Goal: Information Seeking & Learning: Find specific fact

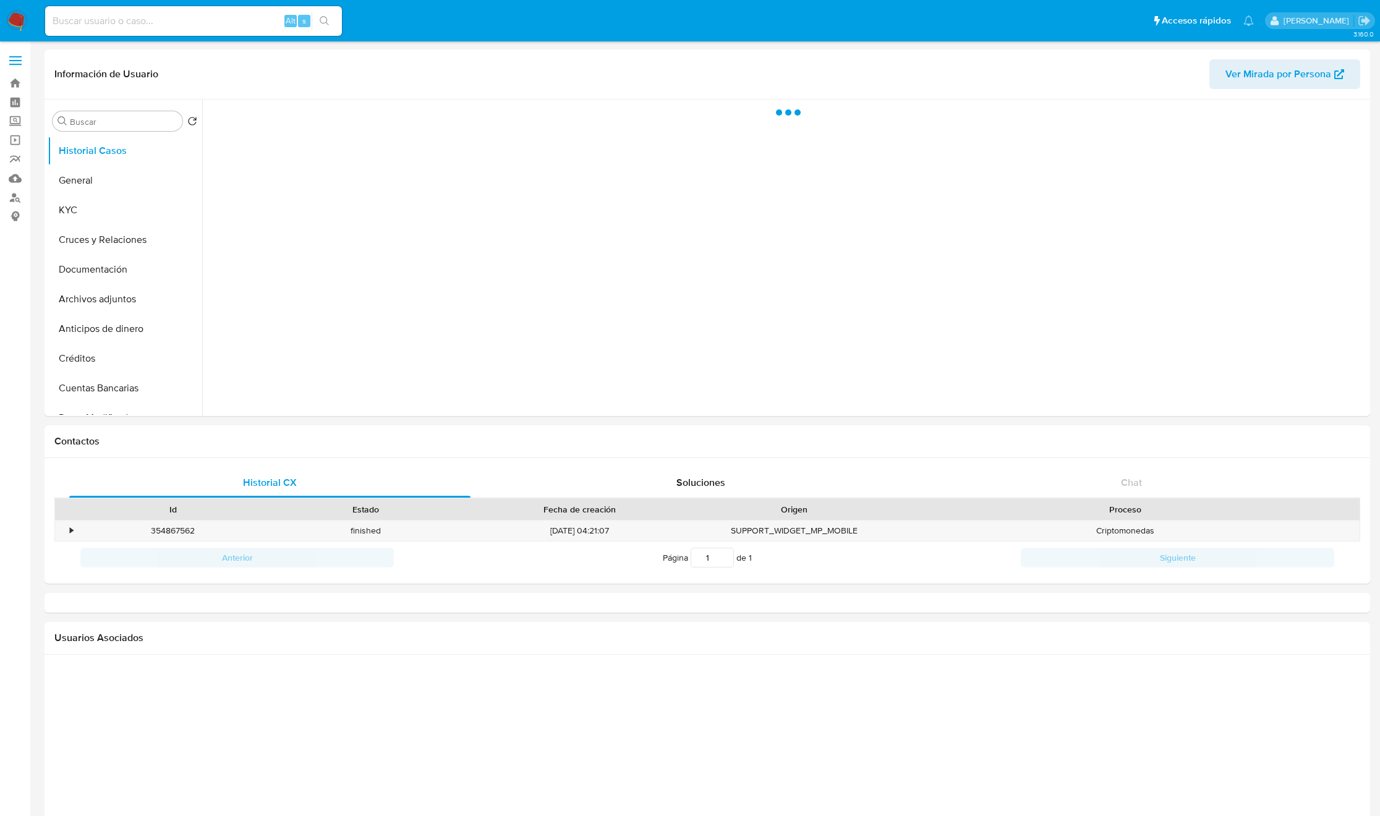
select select "10"
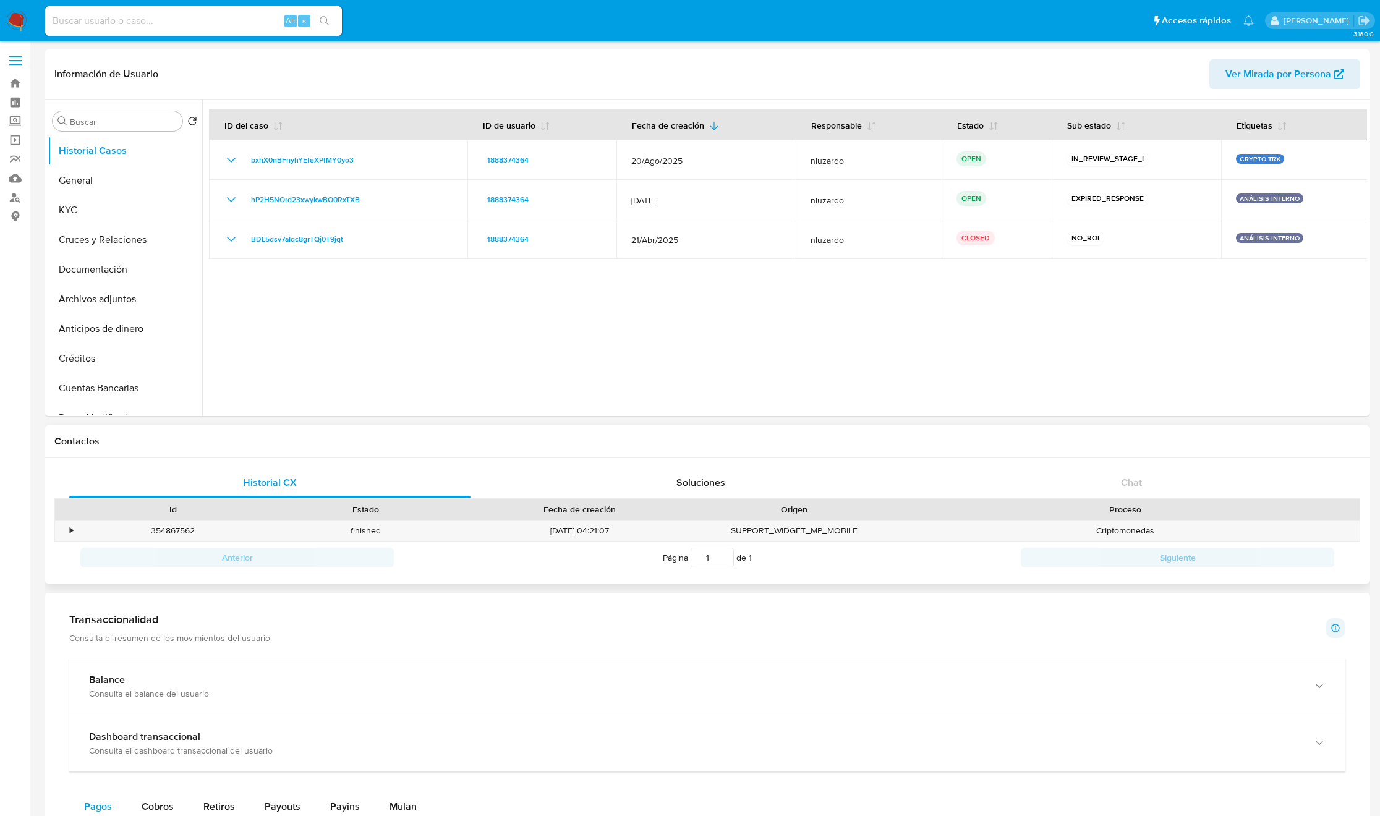
drag, startPoint x: 808, startPoint y: 427, endPoint x: 811, endPoint y: 448, distance: 21.2
click at [811, 448] on div "Contactos" at bounding box center [708, 441] width 1326 height 33
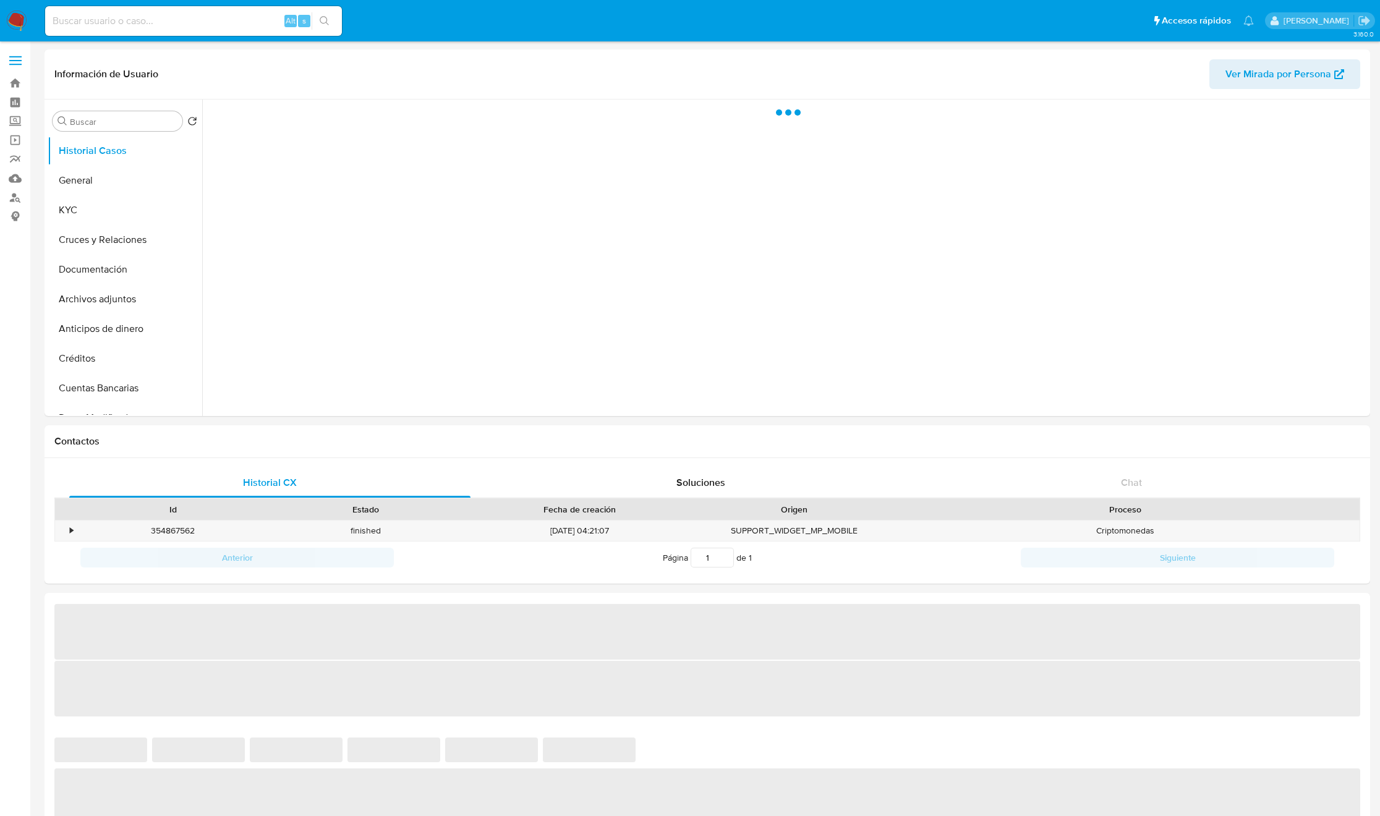
select select "10"
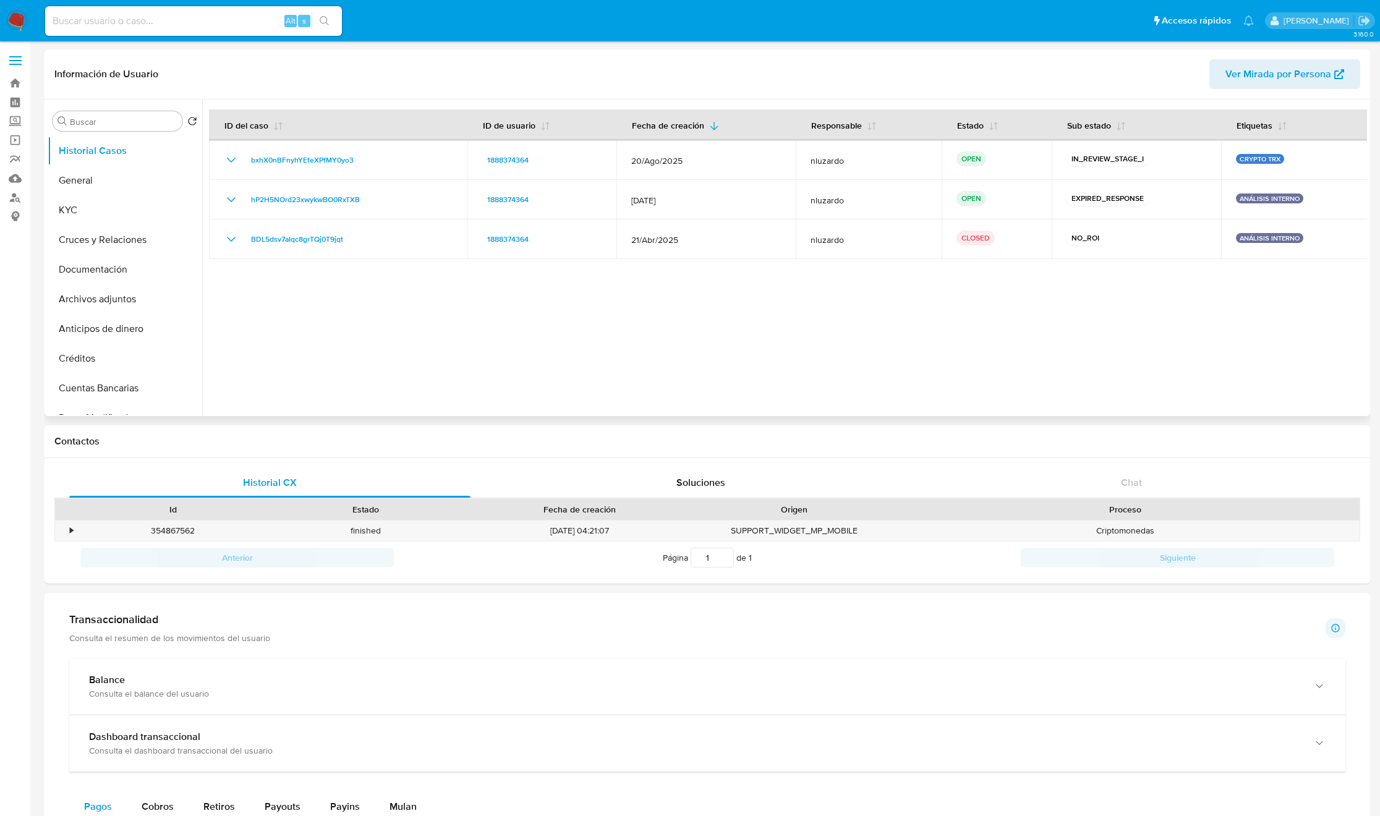
click at [646, 315] on div at bounding box center [784, 258] width 1165 height 317
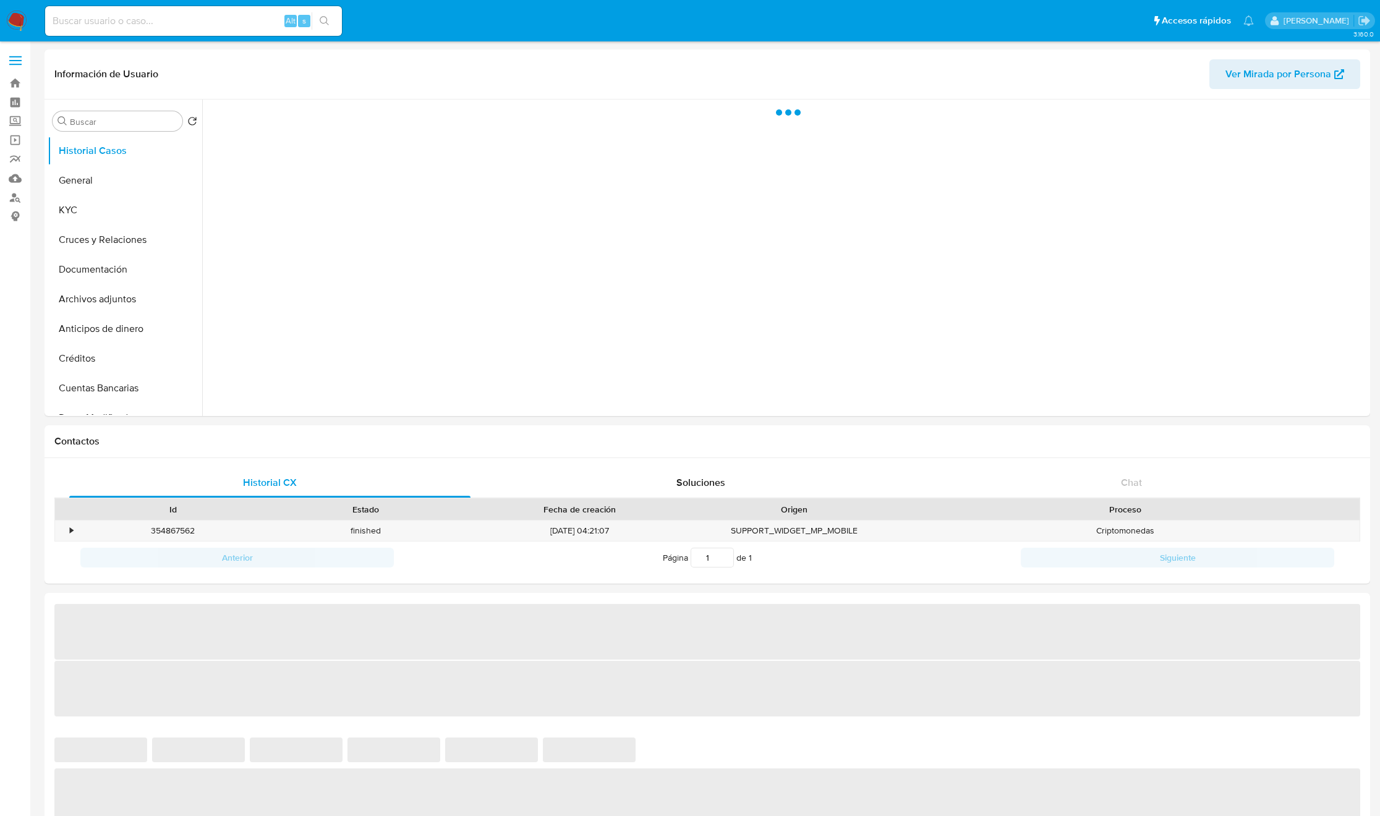
select select "10"
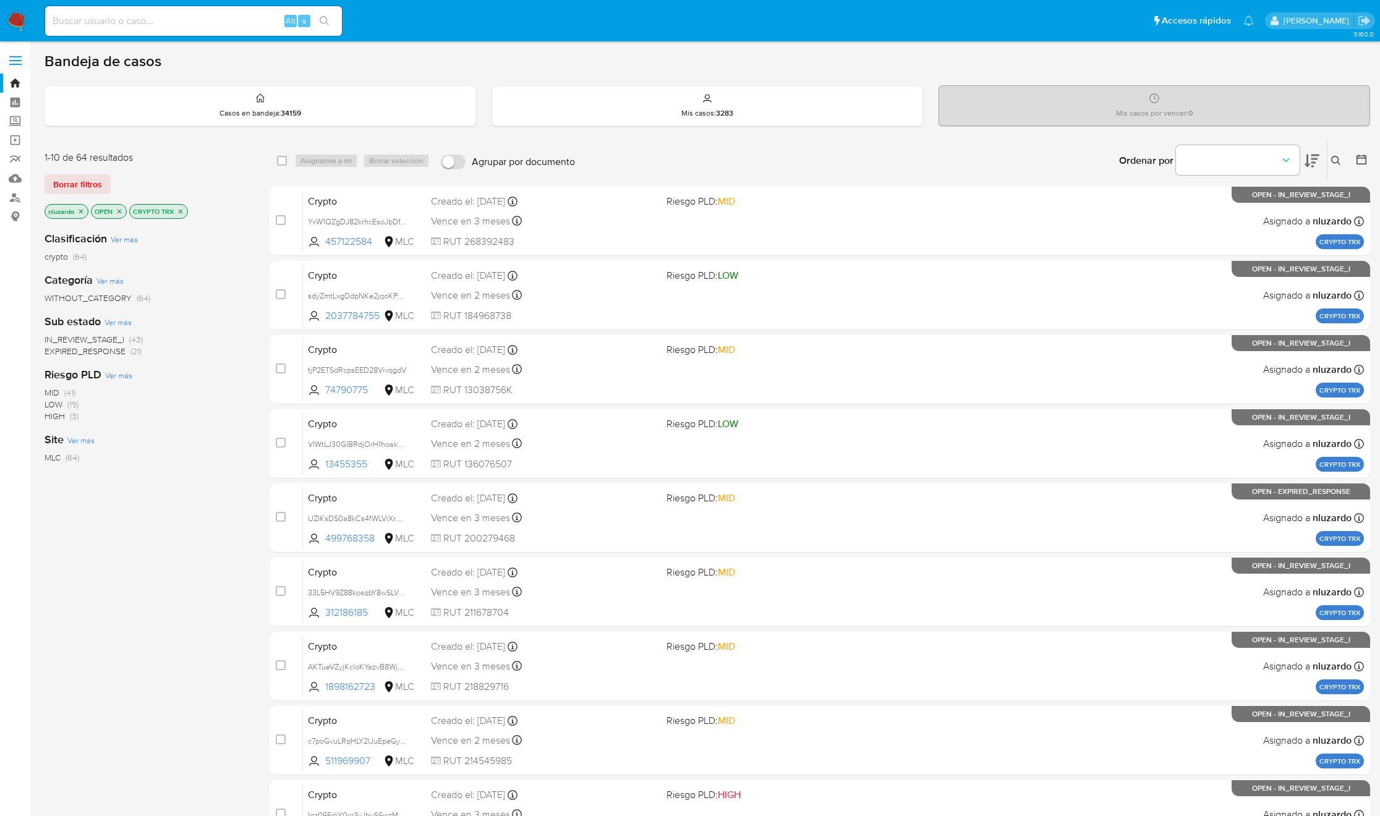
click at [1310, 158] on icon at bounding box center [1312, 160] width 15 height 15
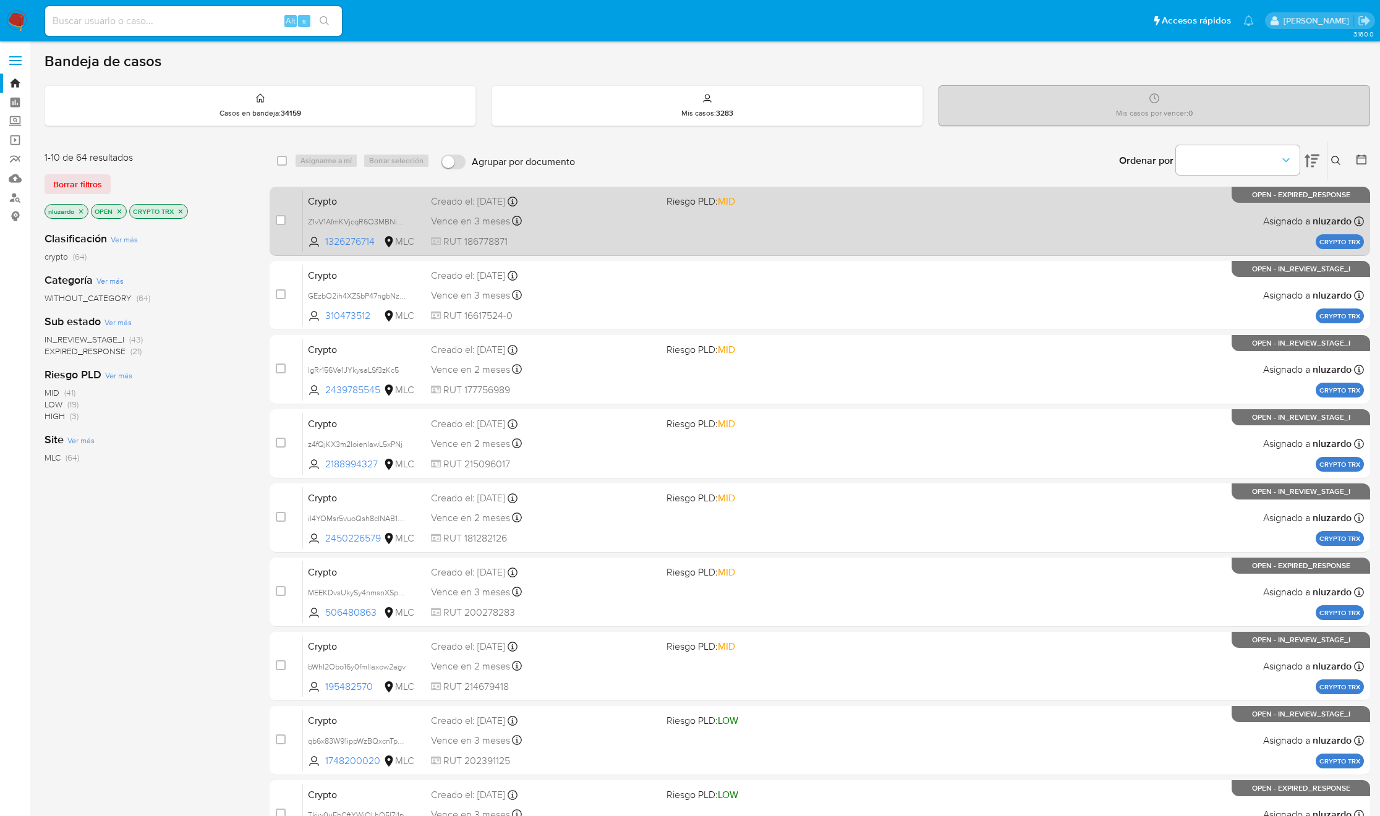
click at [1323, 208] on div "Bandeja de casos Casos en bandeja : 34159 Mis casos : 3283 Mis casos por vencer…" at bounding box center [708, 510] width 1326 height 916
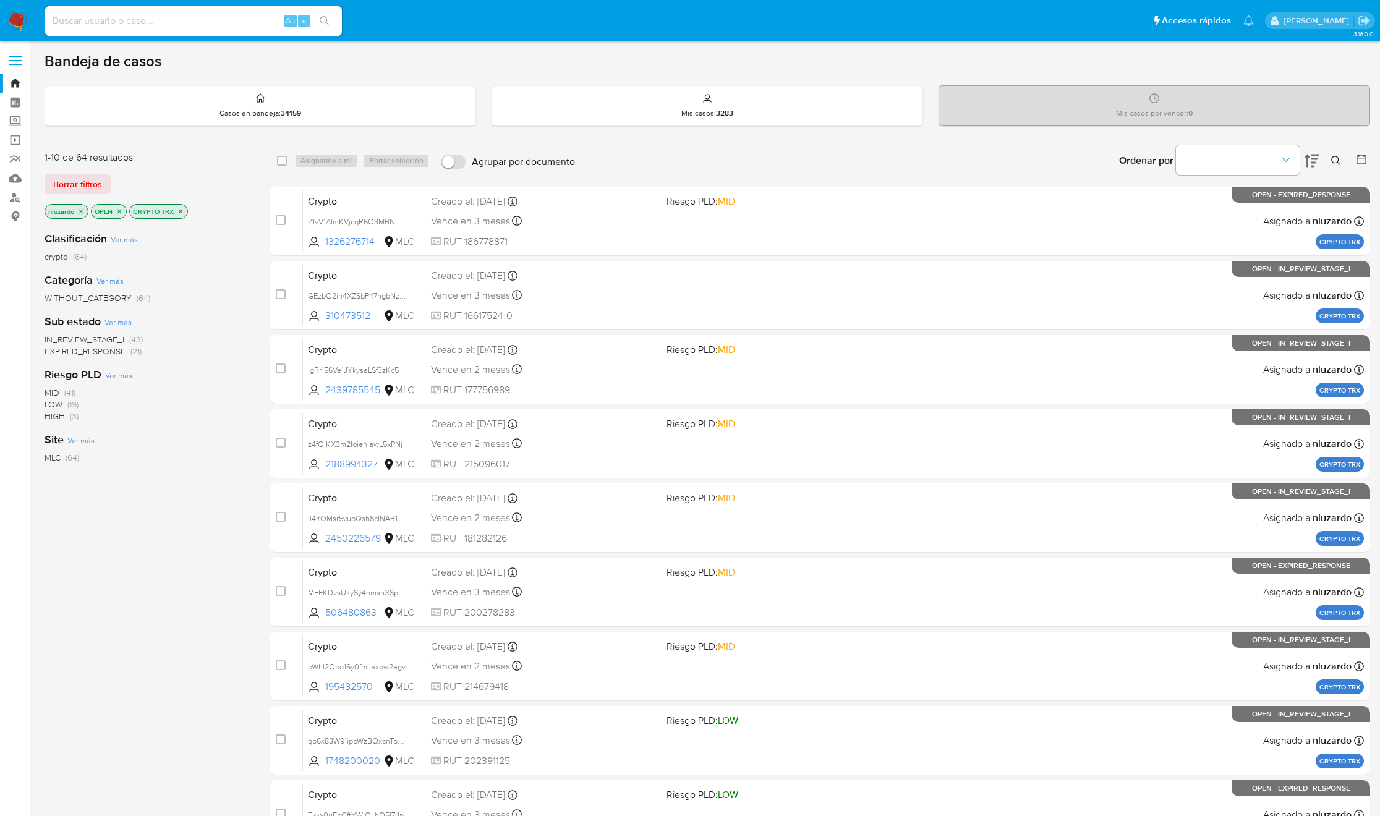
click at [1334, 163] on icon at bounding box center [1335, 160] width 9 height 9
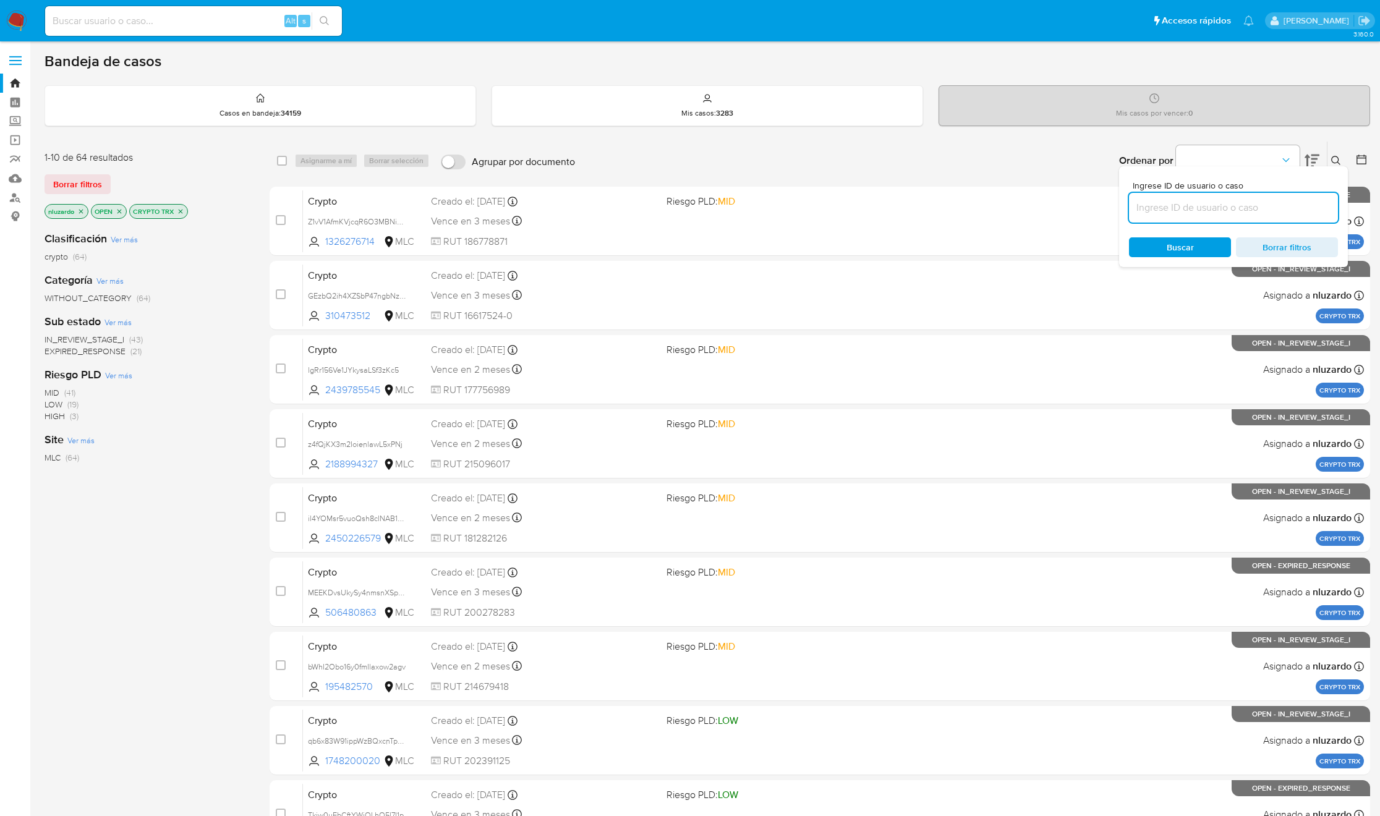
click at [1212, 213] on input at bounding box center [1233, 208] width 209 height 16
type input "103364072"
click at [1195, 250] on span "Buscar" at bounding box center [1180, 247] width 85 height 17
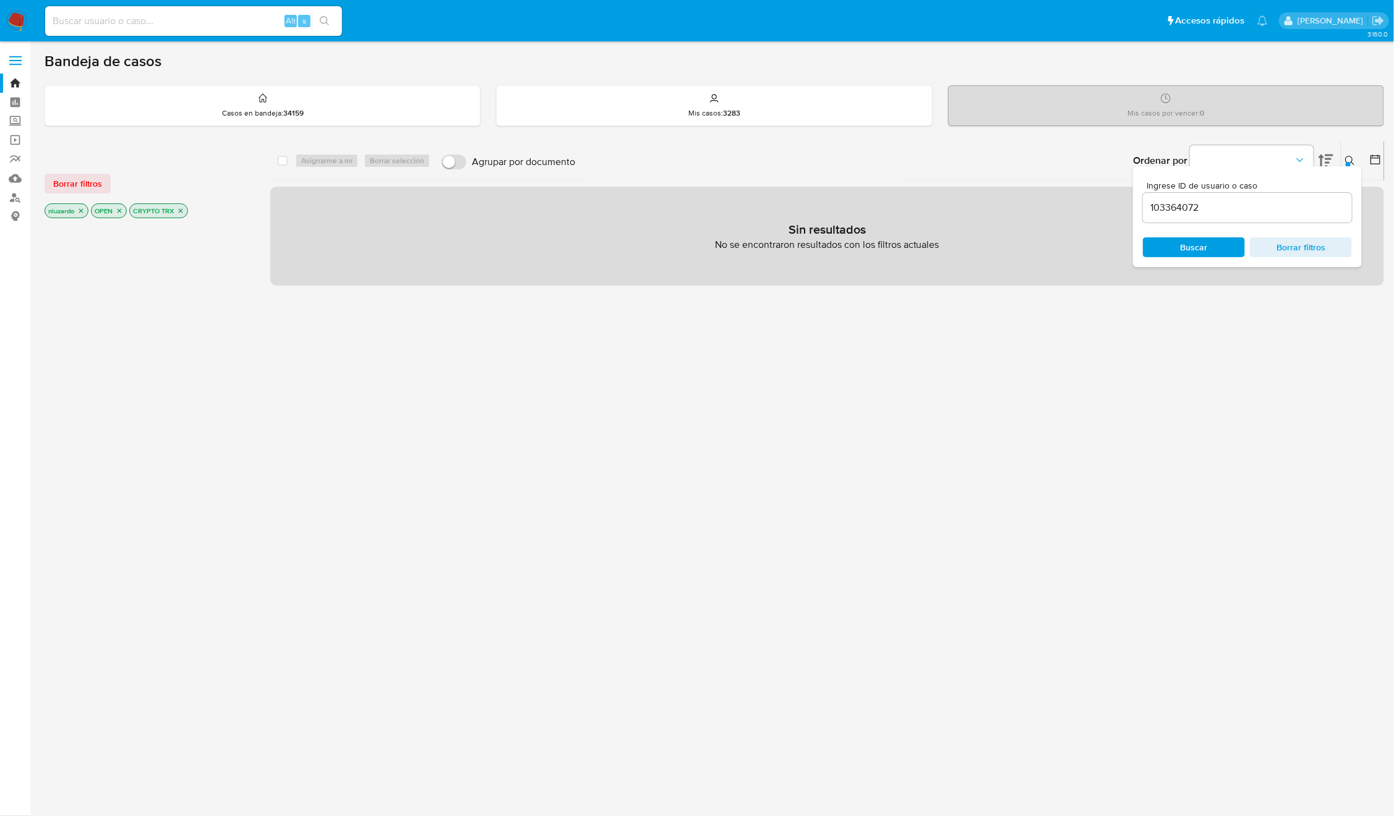
click at [1336, 160] on div "Ordenar por" at bounding box center [1232, 161] width 218 height 38
click at [1349, 156] on icon at bounding box center [1350, 161] width 10 height 10
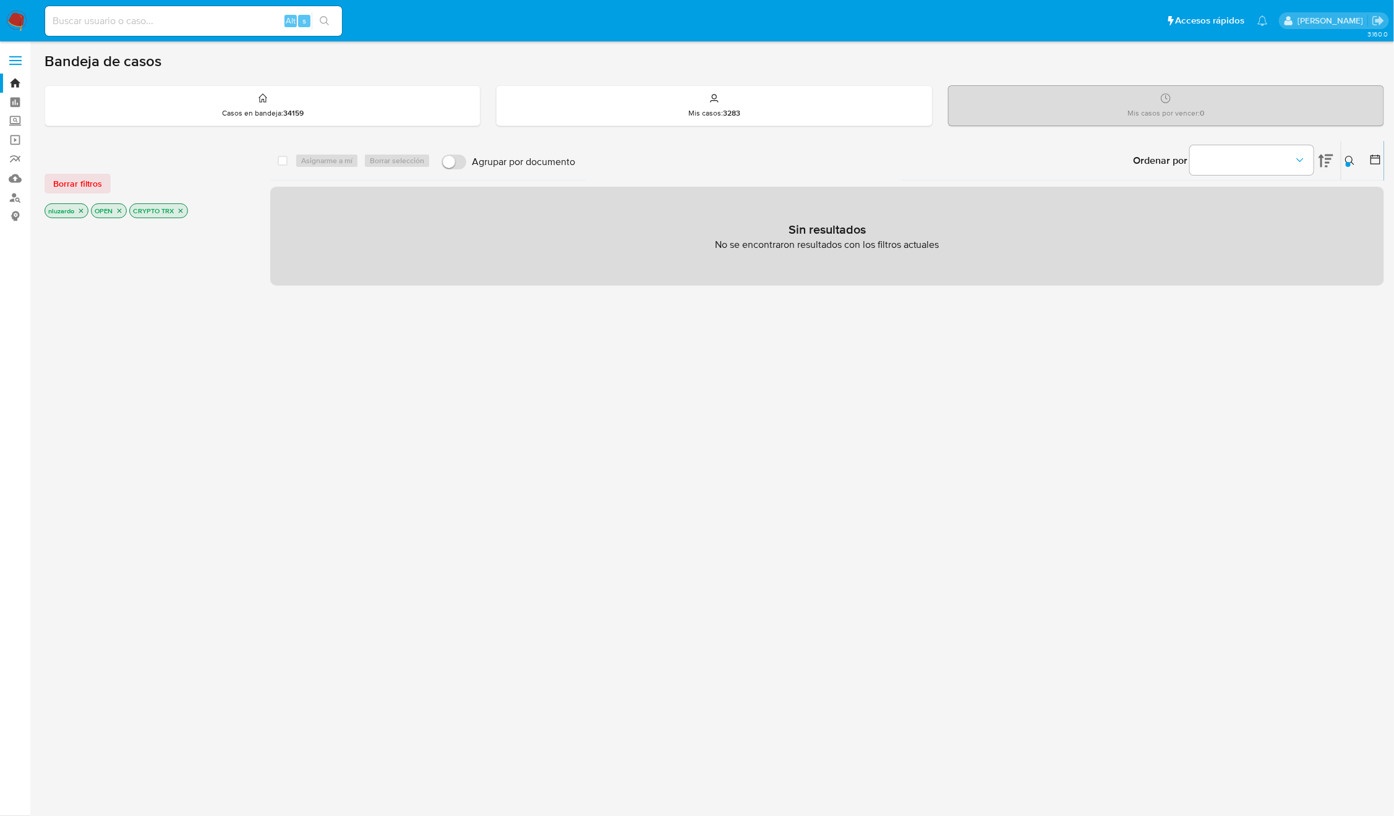
click at [184, 213] on icon "close-filter" at bounding box center [180, 210] width 7 height 7
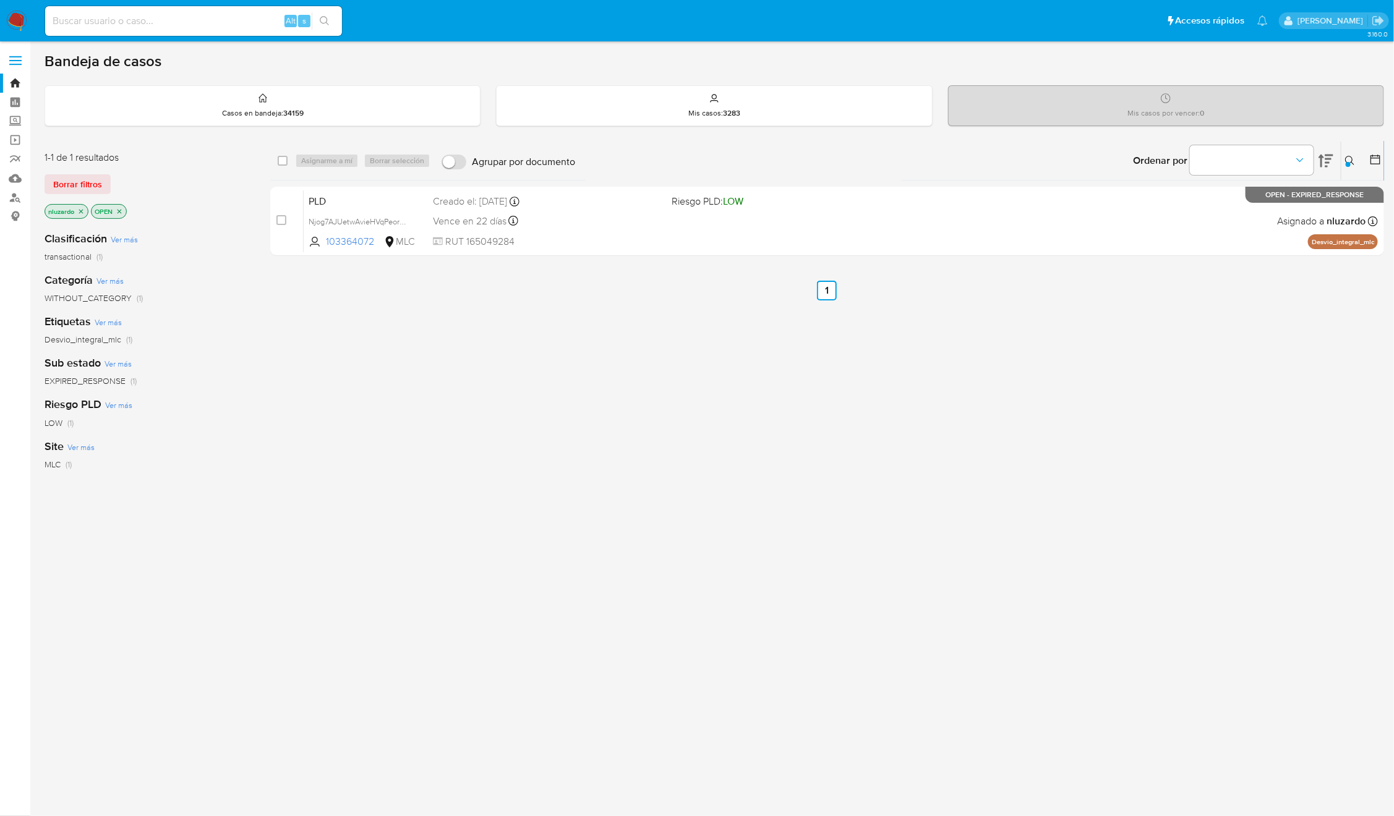
click at [1353, 160] on icon at bounding box center [1350, 161] width 10 height 10
click at [1208, 213] on input "103364072" at bounding box center [1247, 208] width 209 height 16
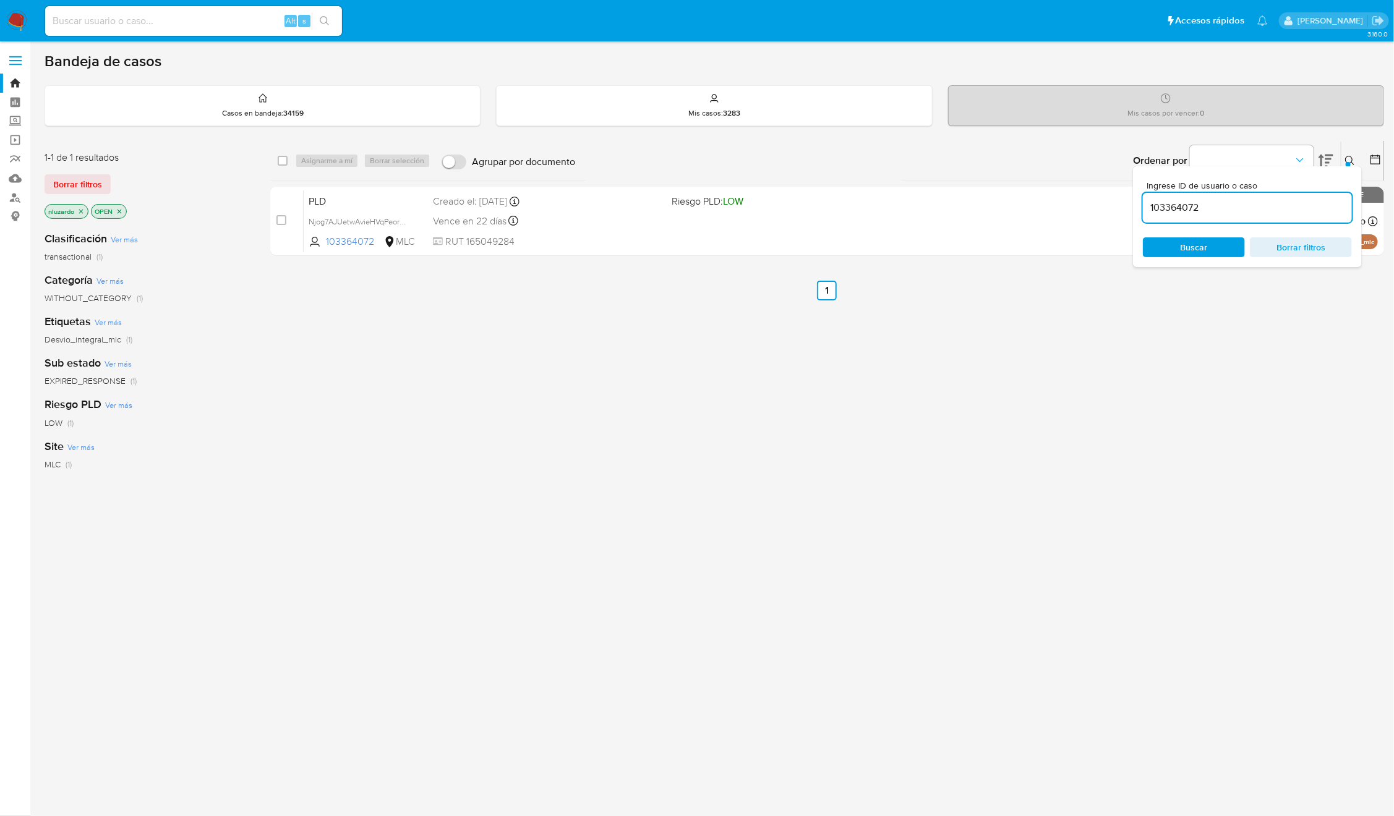
click at [1208, 213] on input "103364072" at bounding box center [1247, 208] width 209 height 16
click at [1198, 253] on span "Buscar" at bounding box center [1193, 247] width 27 height 20
click at [1350, 162] on icon at bounding box center [1349, 160] width 9 height 9
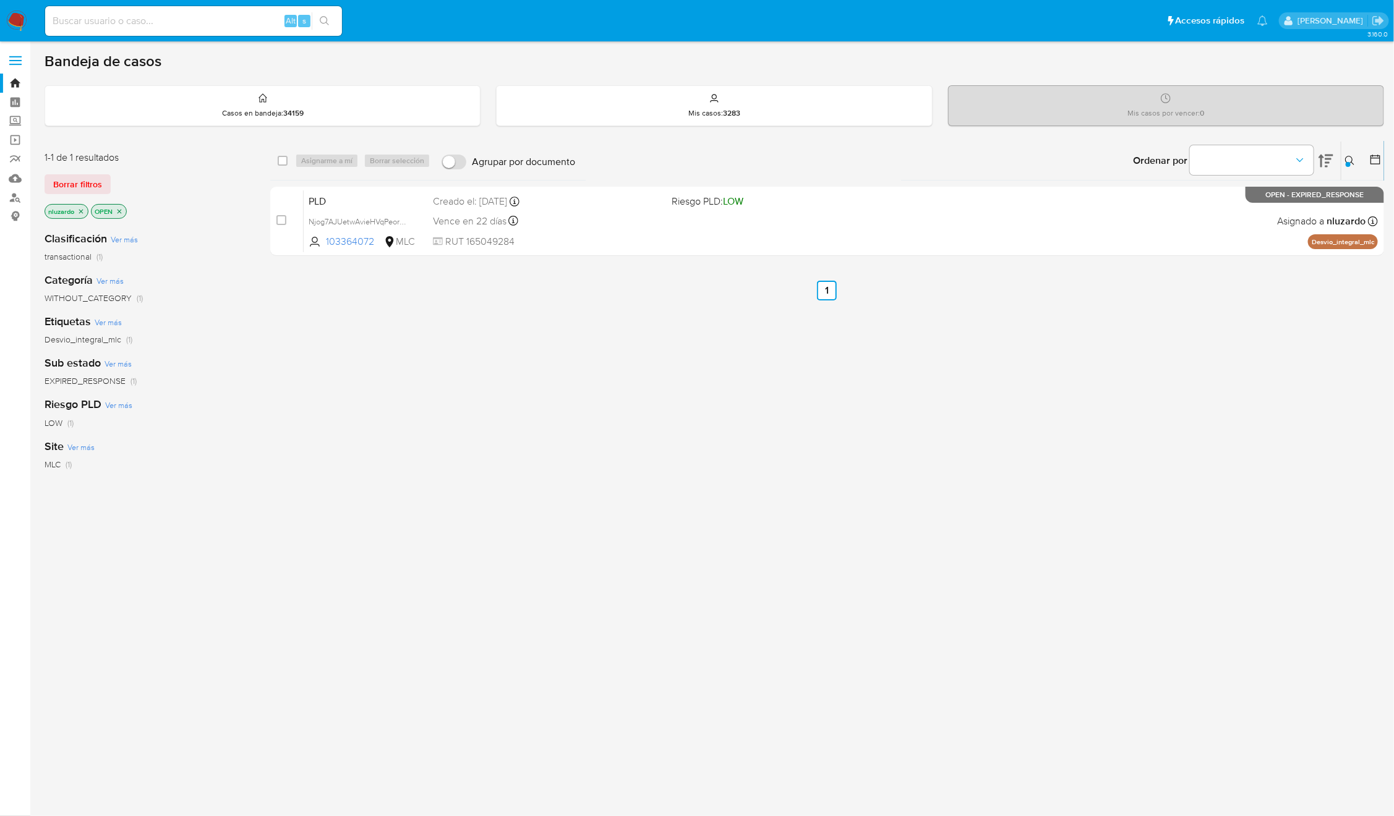
click at [915, 417] on div "select-all-cases-checkbox Asignarme a mí Borrar selección Agrupar por documento…" at bounding box center [827, 421] width 1114 height 560
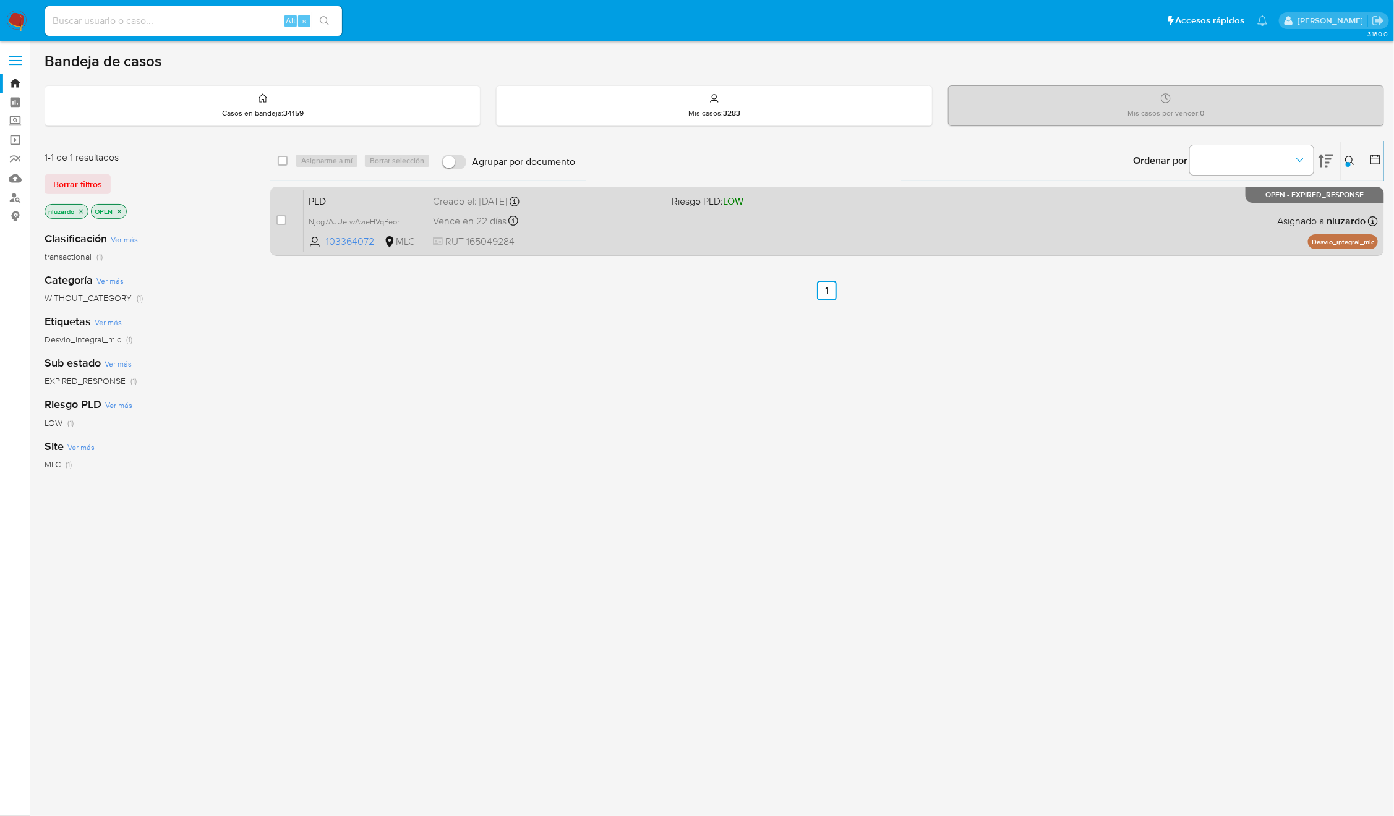
click at [1000, 232] on div "PLD Njog7AJUetwAvieHVqPeorzV 103364072 MLC Riesgo PLD: LOW Creado el: 12/07/202…" at bounding box center [841, 221] width 1074 height 62
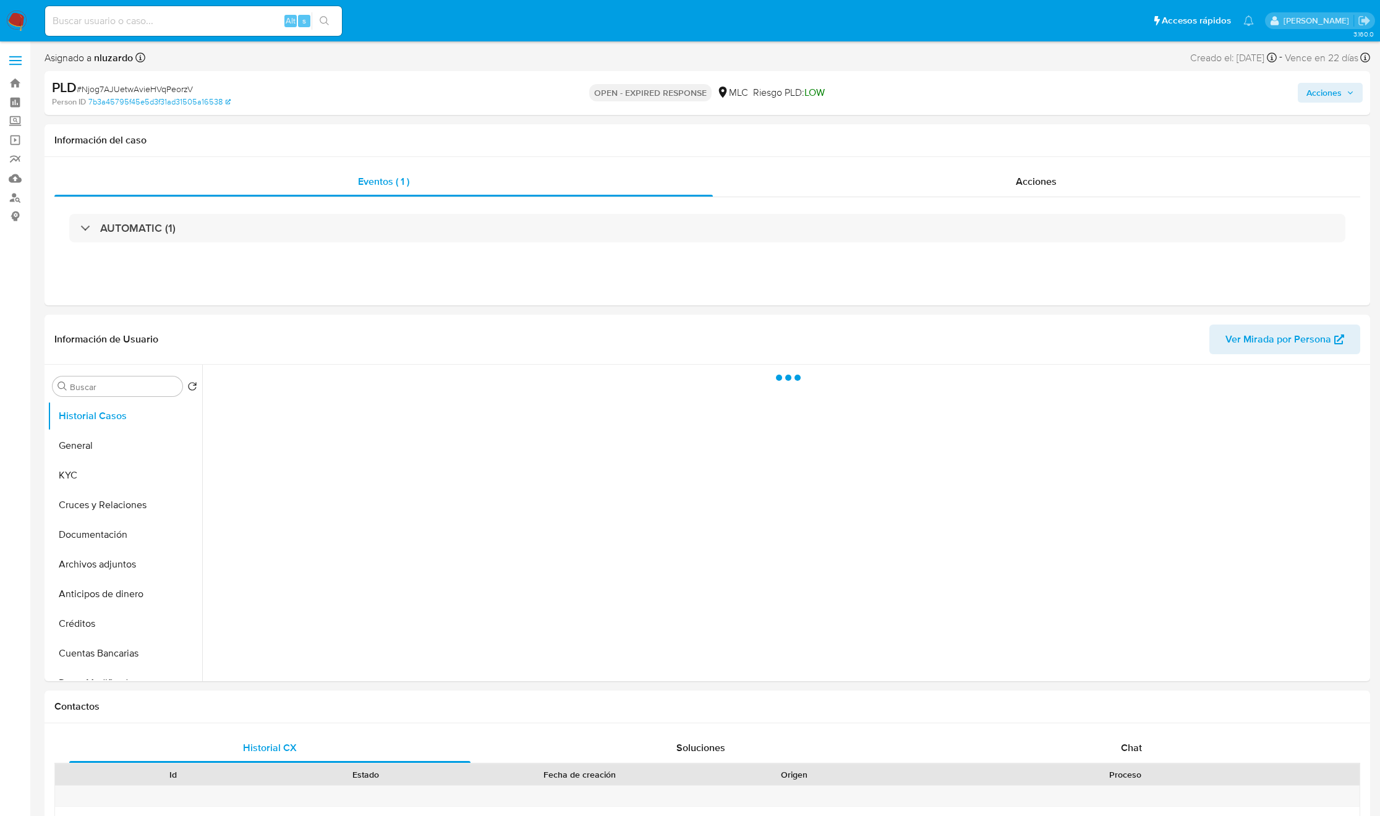
select select "10"
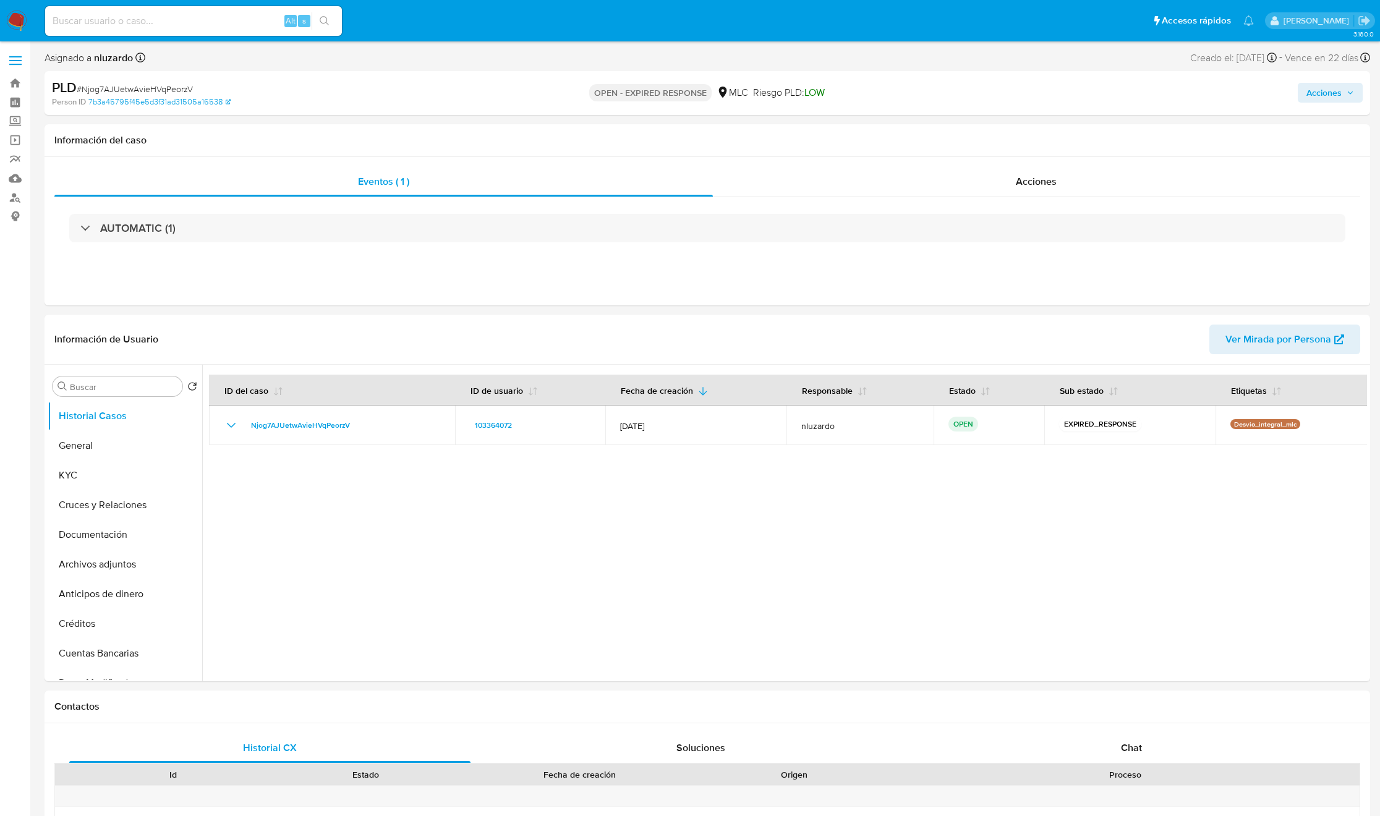
click at [195, 23] on input at bounding box center [193, 21] width 297 height 16
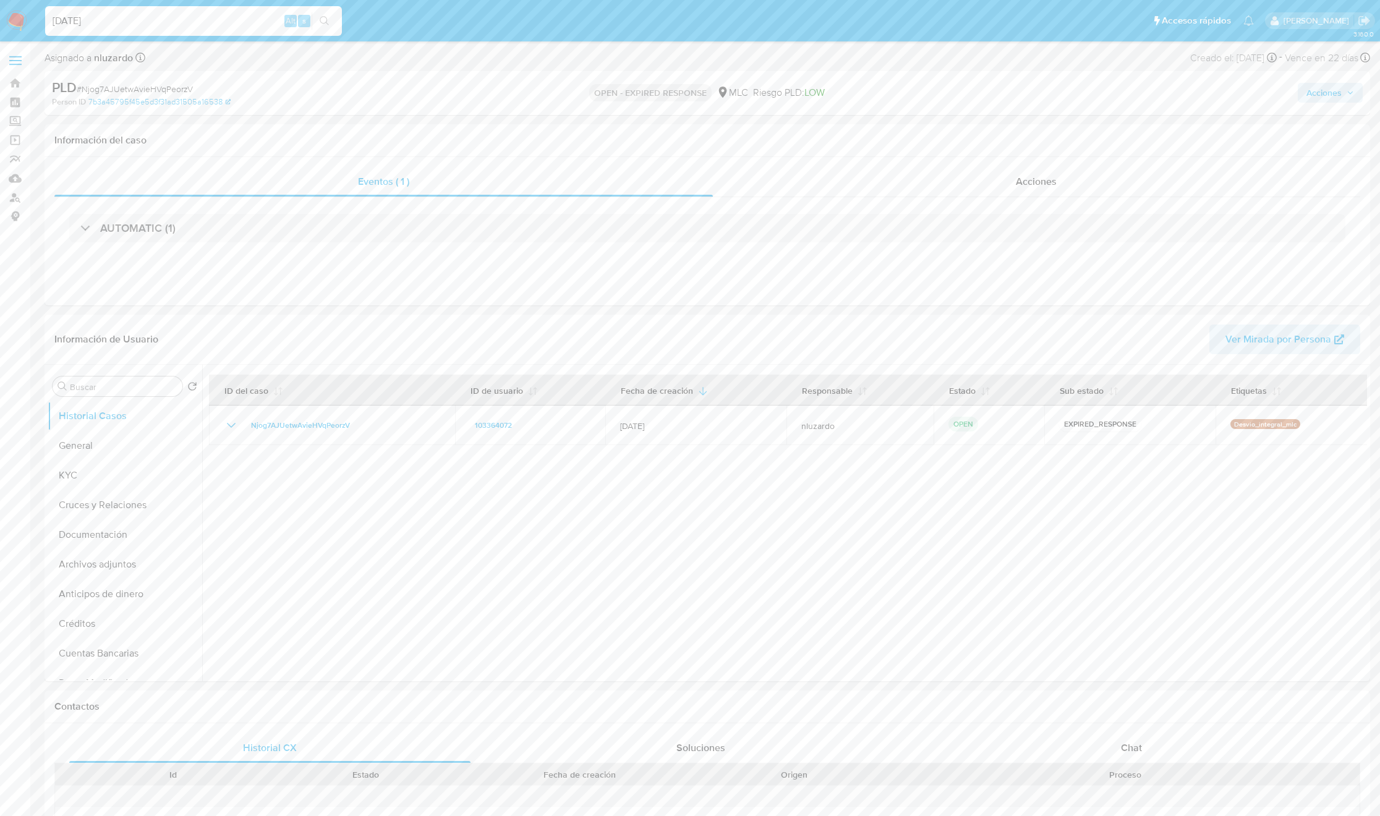
type input "18/09/2025"
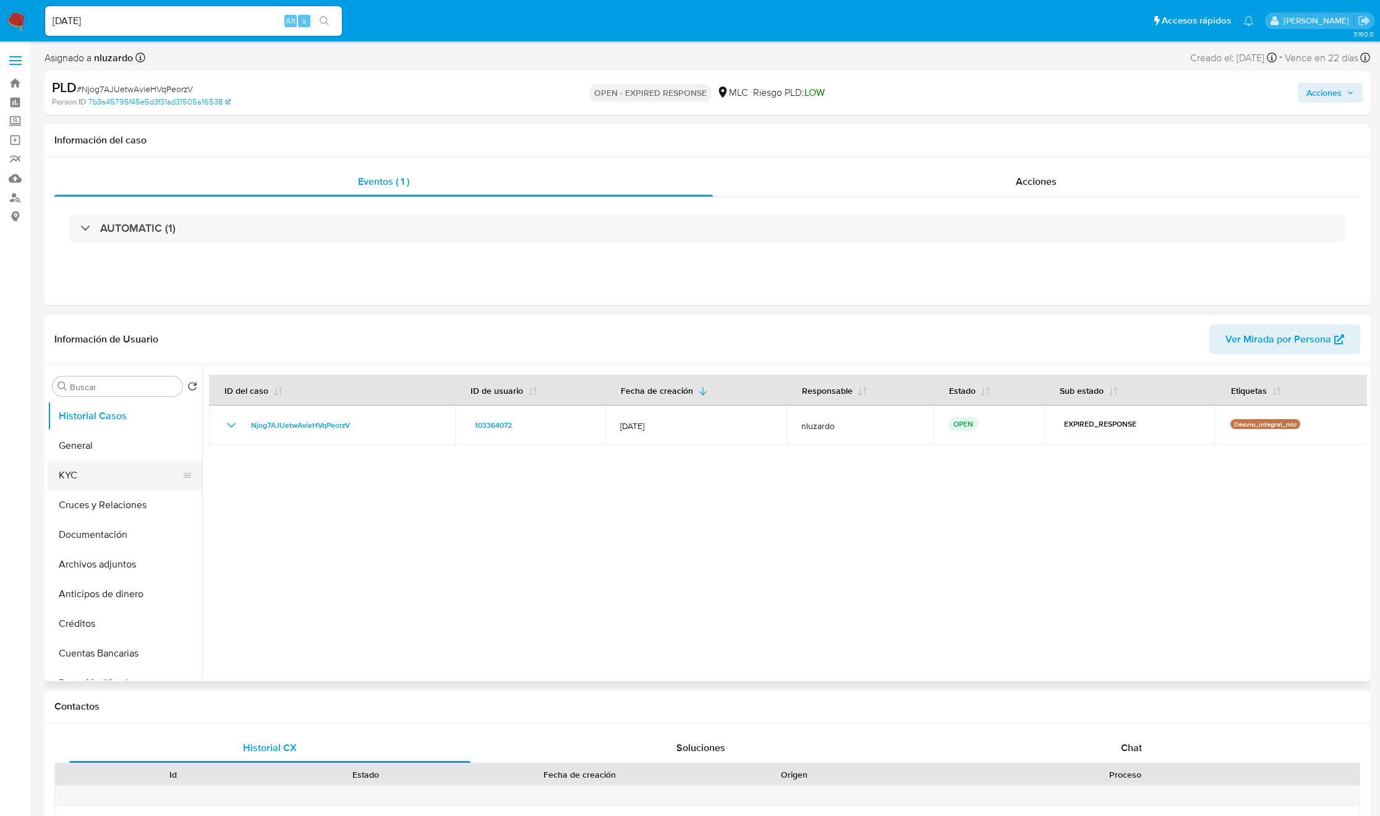
click at [95, 473] on button "KYC" at bounding box center [120, 476] width 145 height 30
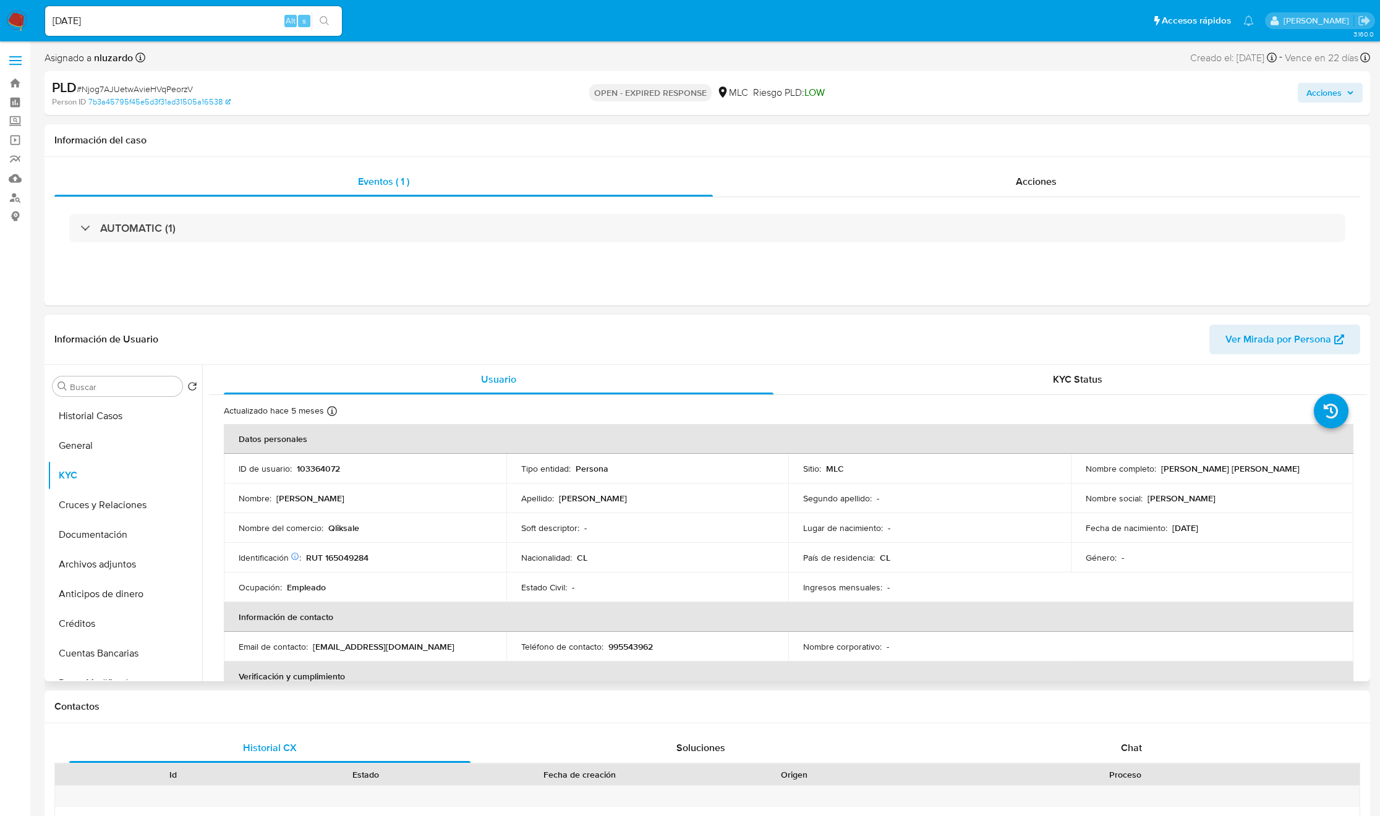
click at [1174, 466] on p "Andrés Jacob Pereira Tapia" at bounding box center [1230, 468] width 139 height 11
drag, startPoint x: 1227, startPoint y: 467, endPoint x: 1268, endPoint y: 467, distance: 40.8
click at [1268, 467] on div "Nombre completo : Andrés Jacob Pereira Tapia" at bounding box center [1212, 468] width 253 height 11
copy p "Andrés Jacob Pereira Tapia"
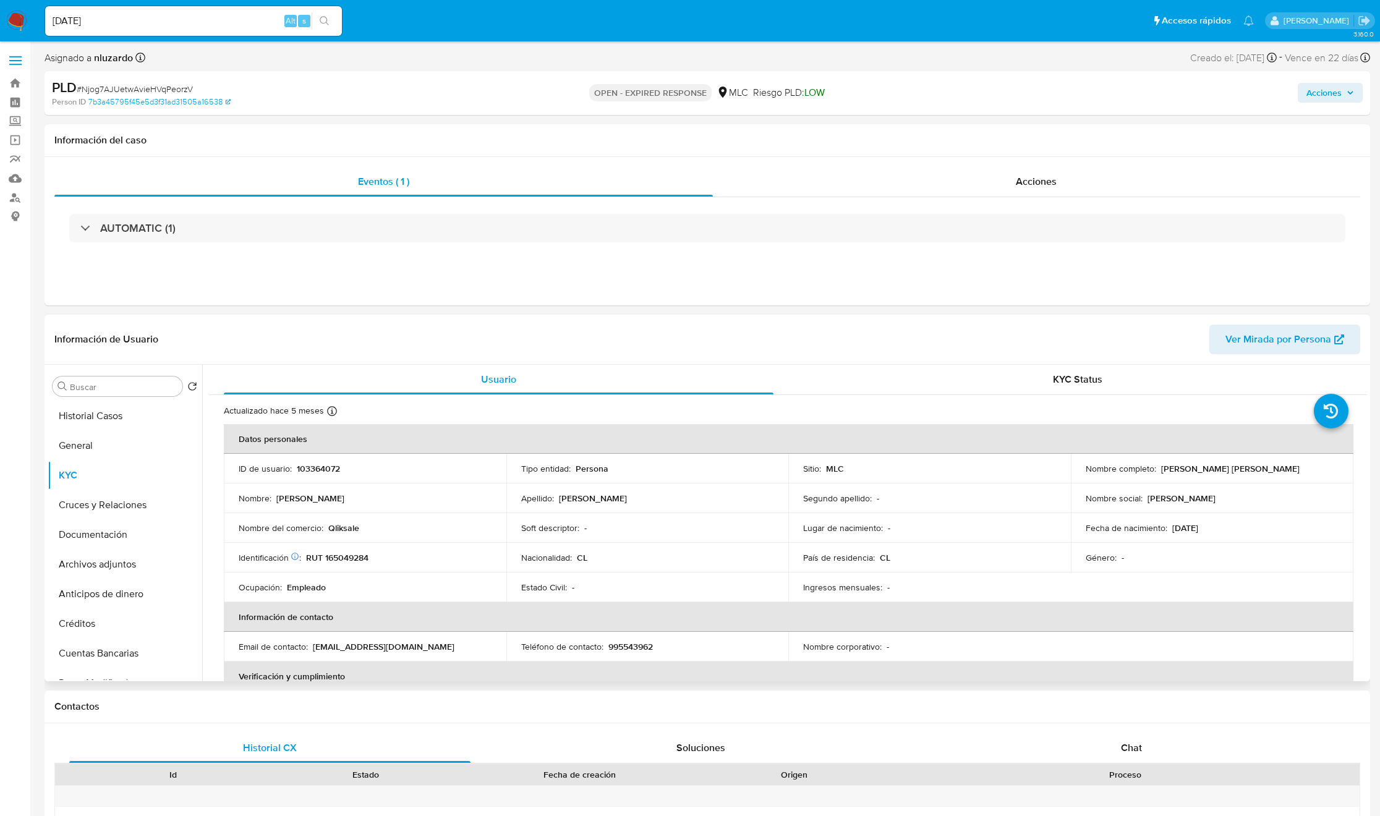
click at [341, 559] on p "RUT 165049284" at bounding box center [337, 557] width 62 height 11
click at [341, 558] on p "RUT 165049284" at bounding box center [337, 557] width 62 height 11
copy p "165049284"
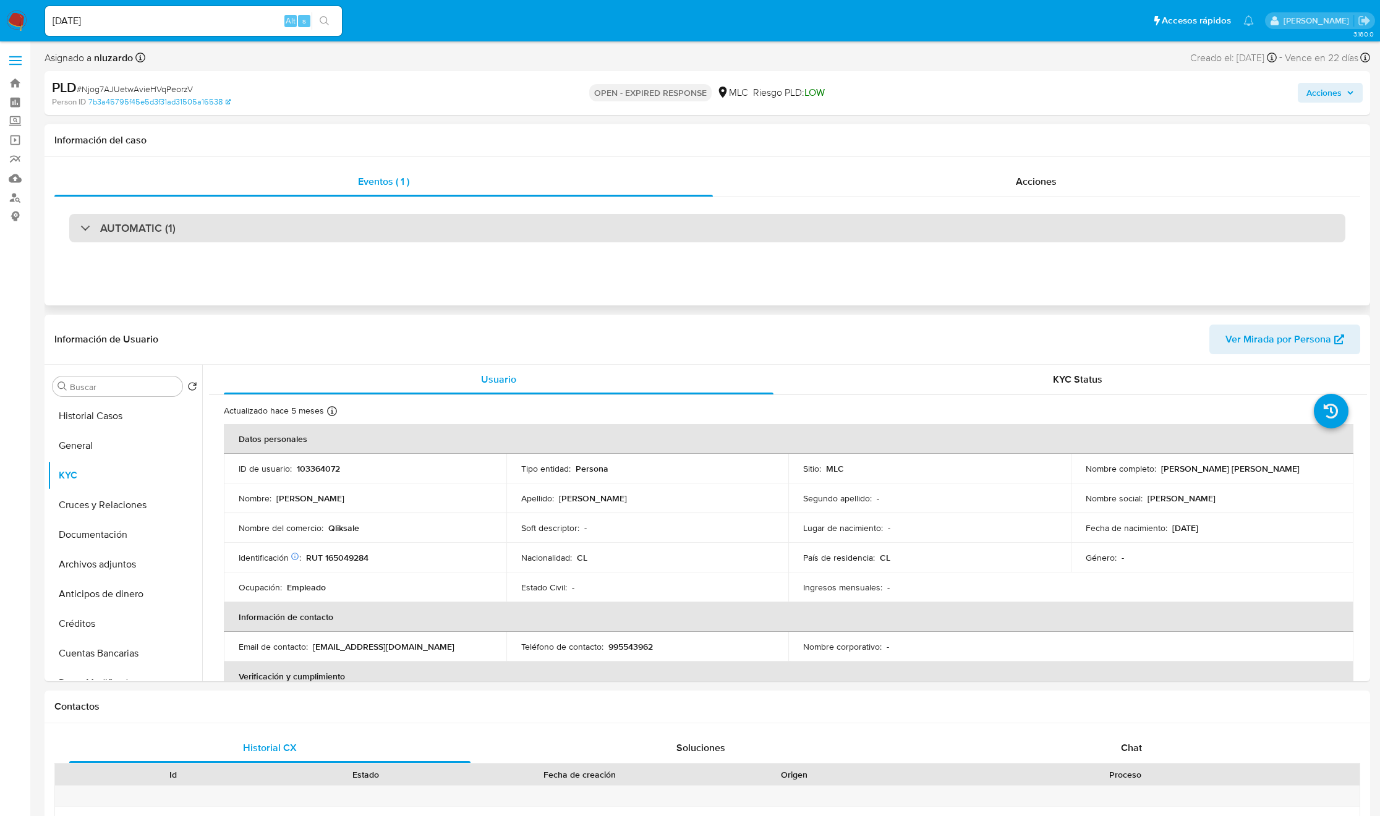
click at [103, 223] on h3 "AUTOMATIC (1)" at bounding box center [137, 228] width 75 height 14
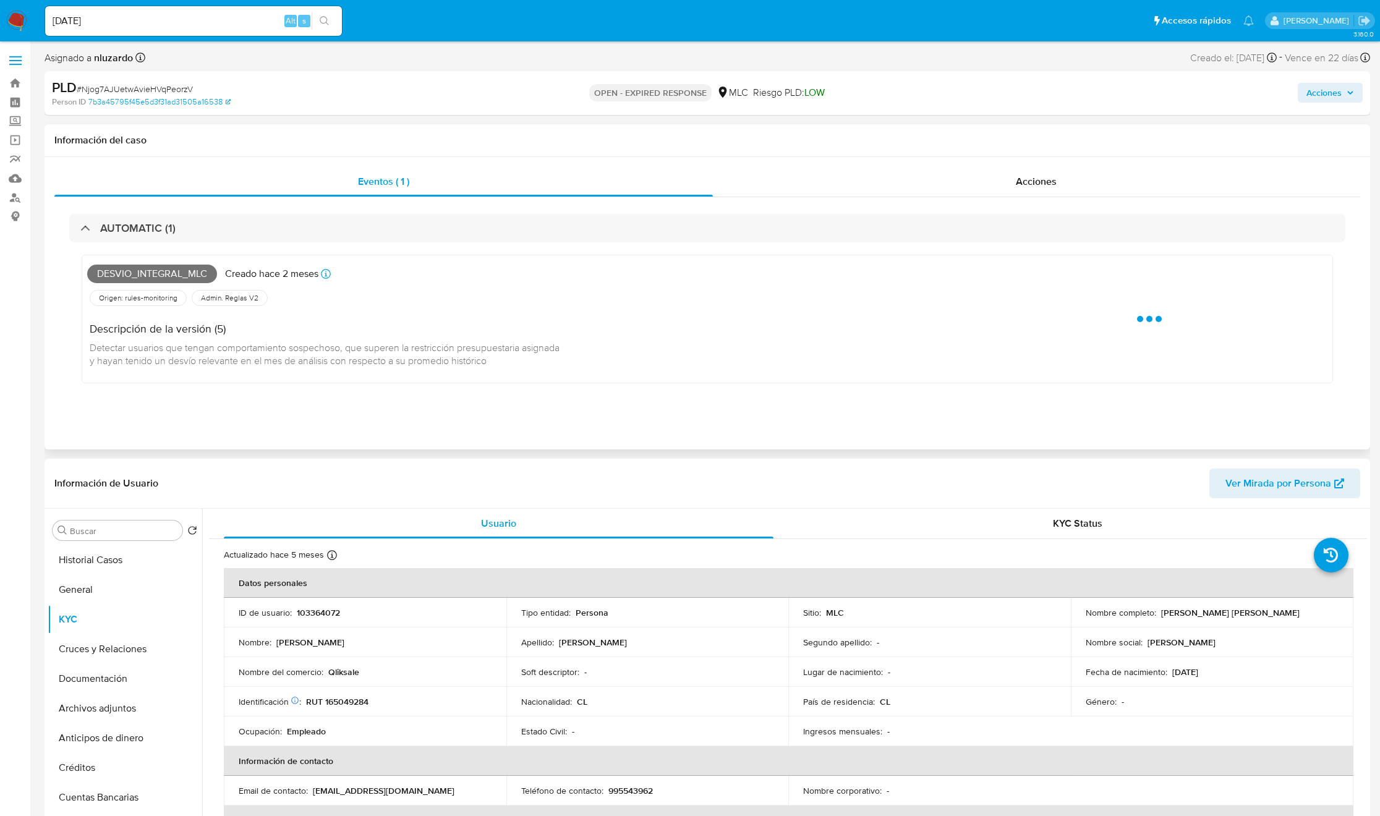
click at [171, 283] on span "Desvio_integral_mlc" at bounding box center [152, 274] width 130 height 19
copy span "Desvio_integral_mlc"
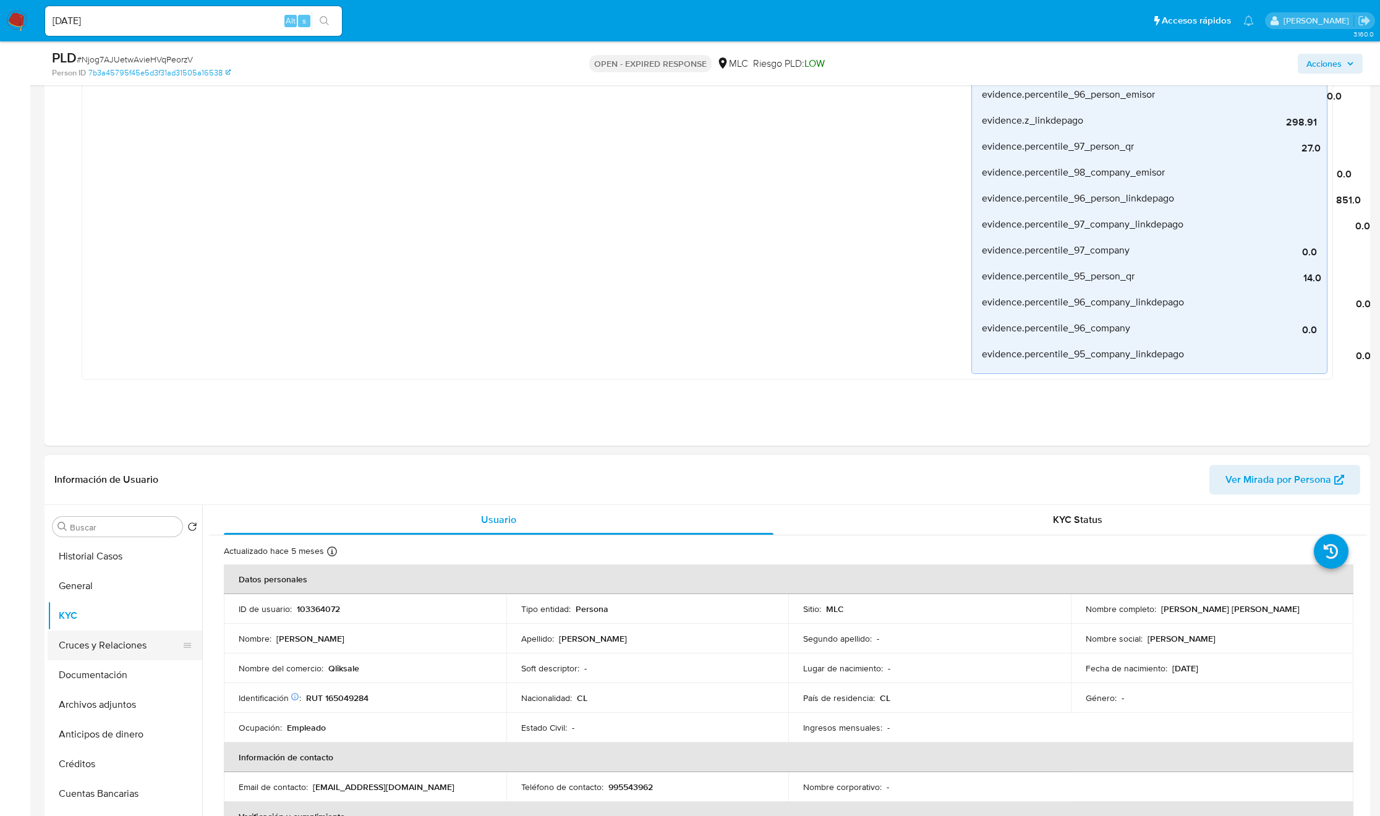
scroll to position [835, 0]
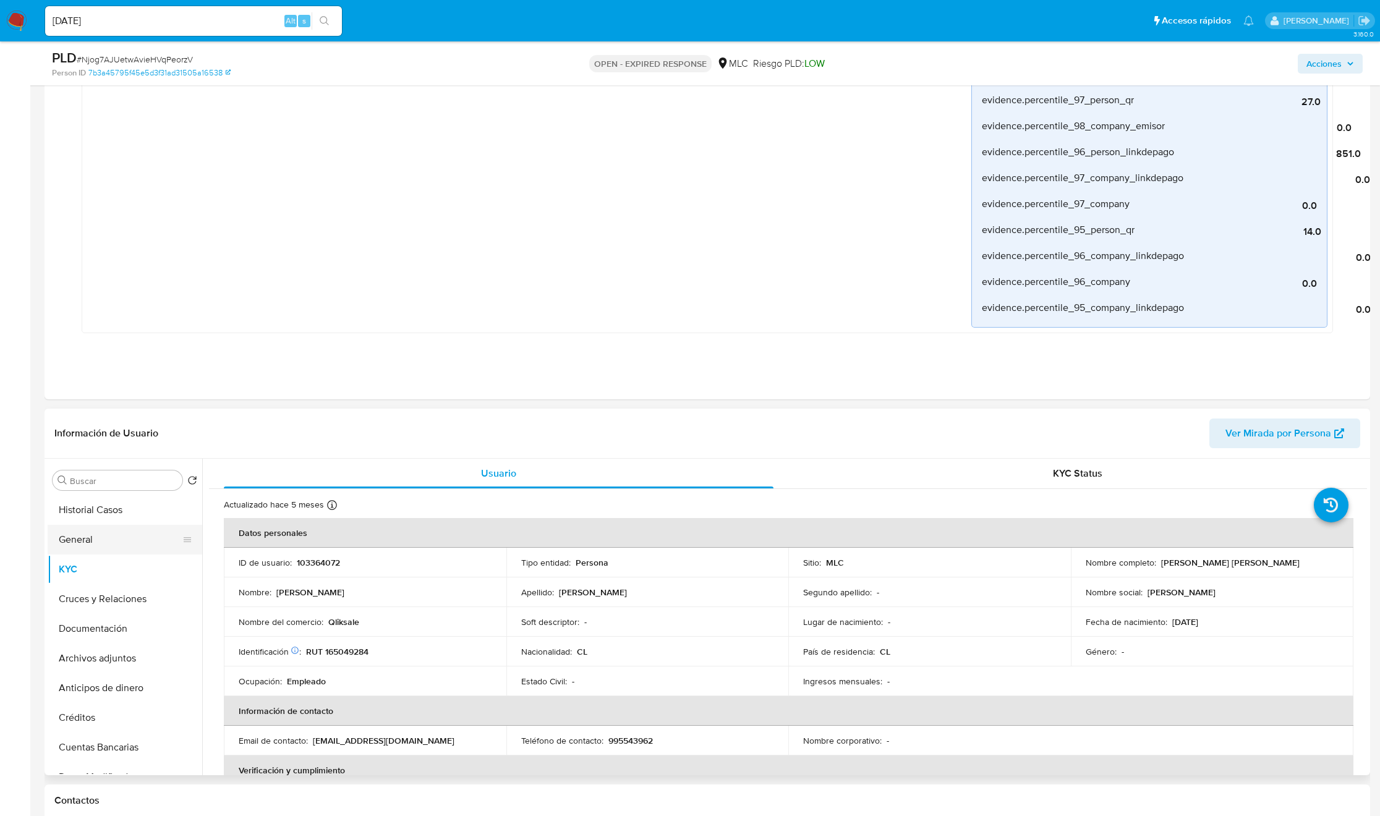
click at [87, 551] on button "General" at bounding box center [120, 540] width 145 height 30
